Goal: Task Accomplishment & Management: Use online tool/utility

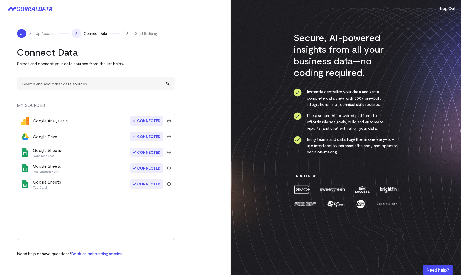
click at [65, 171] on div "Google Sheets Resignation Form" at bounding box center [82, 168] width 98 height 11
